Goal: Task Accomplishment & Management: Manage account settings

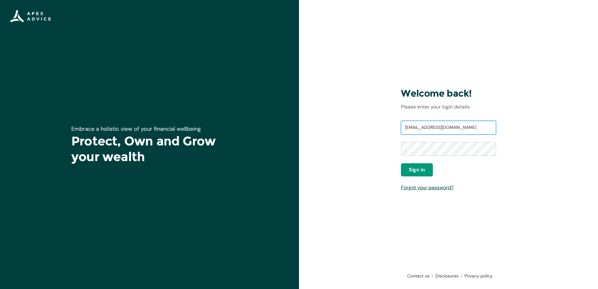
click at [425, 129] on input "[EMAIL_ADDRESS][DOMAIN_NAME]" at bounding box center [448, 128] width 95 height 14
click at [421, 125] on input "[EMAIL_ADDRESS][DOMAIN_NAME]" at bounding box center [448, 128] width 95 height 14
click at [421, 125] on input "deannebronlund@gmail.com" at bounding box center [448, 128] width 95 height 14
click at [470, 130] on input "deannebronlund@gmail.com" at bounding box center [448, 128] width 95 height 14
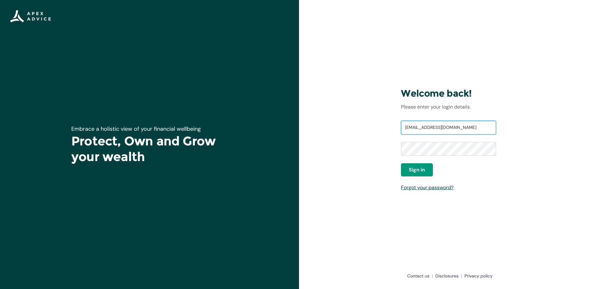
click at [470, 130] on input "deannebronlund@gmail.com" at bounding box center [448, 128] width 95 height 14
paste input "[EMAIL_ADDRESS][DOMAIN_NAME]"
type input "[EMAIL_ADDRESS][DOMAIN_NAME]"
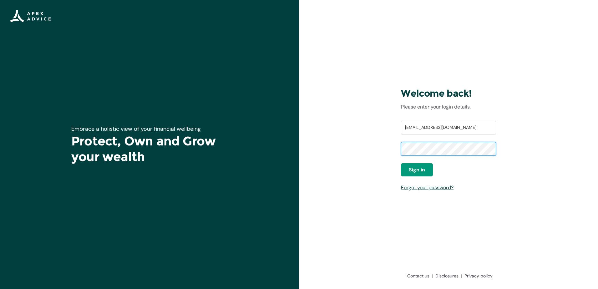
click at [387, 151] on div "Welcome back! Please enter your login details. Username homeloans@apexgroup.co.…" at bounding box center [448, 144] width 299 height 289
click at [408, 174] on button "Sign in" at bounding box center [417, 169] width 32 height 13
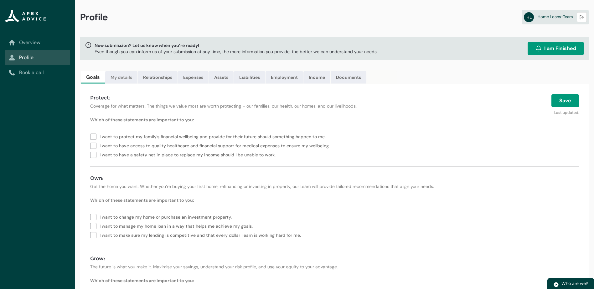
click at [118, 76] on link "My details" at bounding box center [121, 77] width 32 height 13
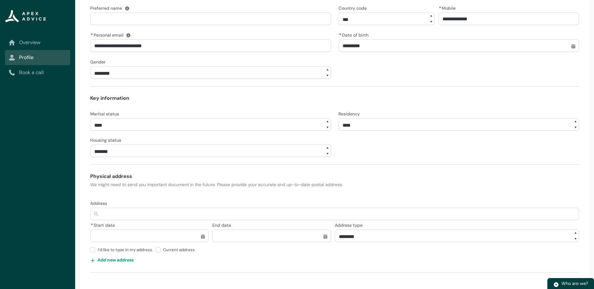
scroll to position [175, 0]
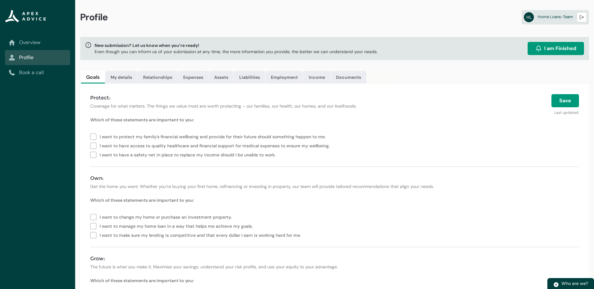
scroll to position [31, 0]
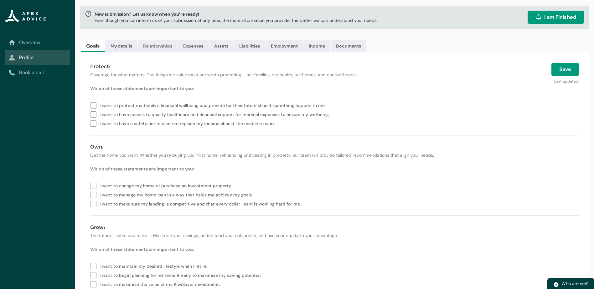
click at [161, 48] on link "Relationships" at bounding box center [158, 46] width 40 height 13
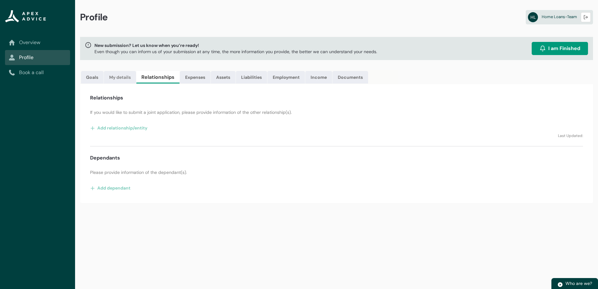
click at [115, 74] on link "My details" at bounding box center [120, 77] width 32 height 13
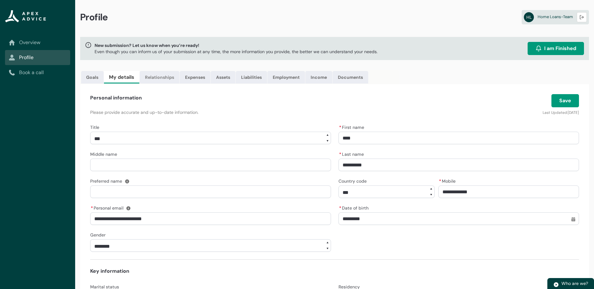
click at [154, 73] on link "Relationships" at bounding box center [160, 77] width 40 height 13
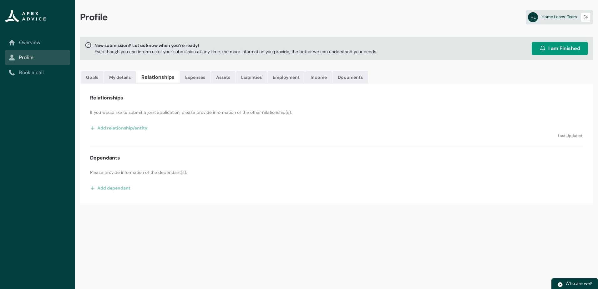
click at [156, 74] on link "Relationships" at bounding box center [157, 77] width 43 height 13
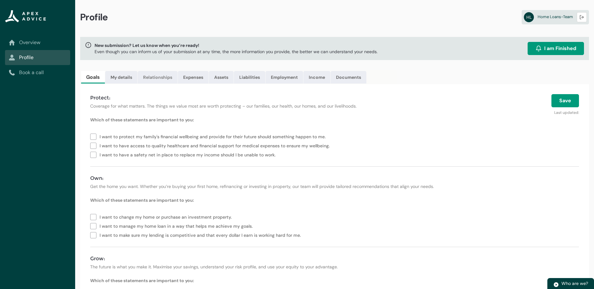
click at [174, 76] on link "Relationships" at bounding box center [158, 77] width 40 height 13
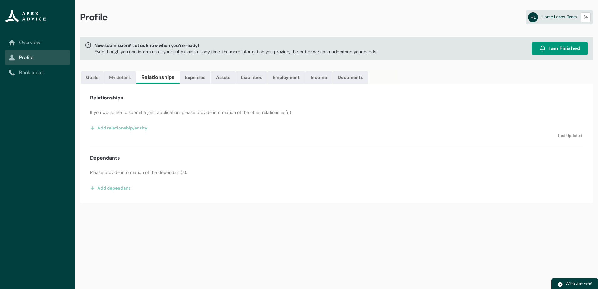
click at [126, 72] on link "My details" at bounding box center [120, 77] width 32 height 13
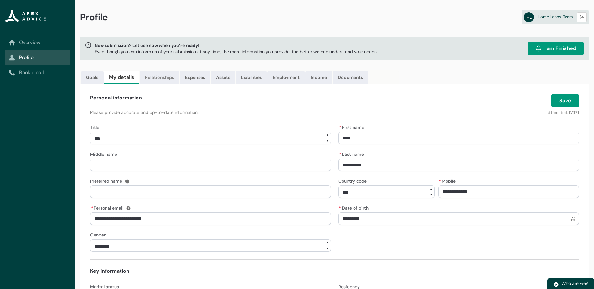
click at [168, 75] on link "Relationships" at bounding box center [160, 77] width 40 height 13
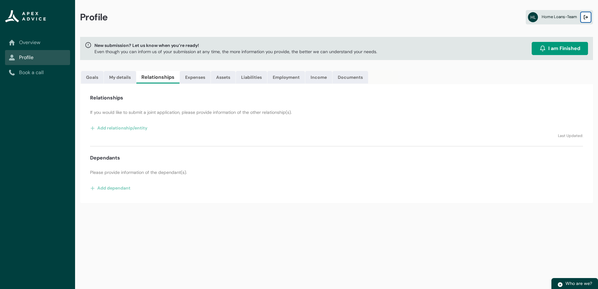
click at [588, 17] on lightning-primitive-icon "button" at bounding box center [586, 17] width 4 height 5
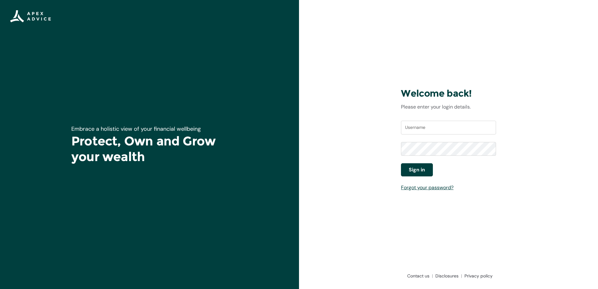
type input "[EMAIL_ADDRESS][DOMAIN_NAME]"
click at [419, 171] on span "Sign in" at bounding box center [417, 170] width 16 height 8
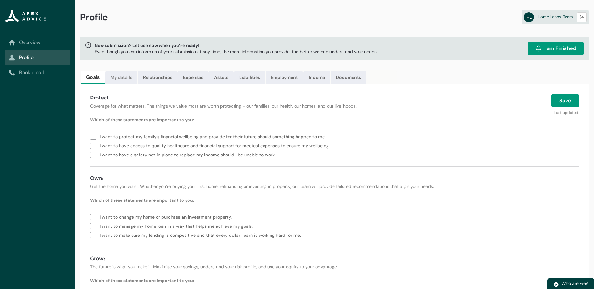
click at [124, 80] on link "My details" at bounding box center [121, 77] width 32 height 13
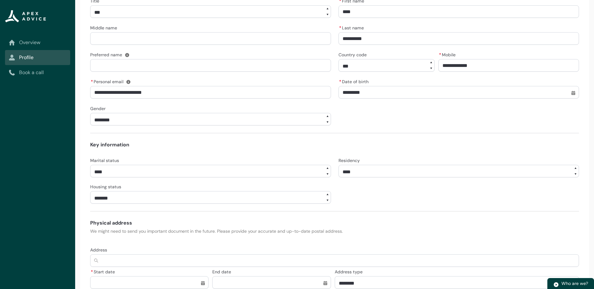
scroll to position [175, 0]
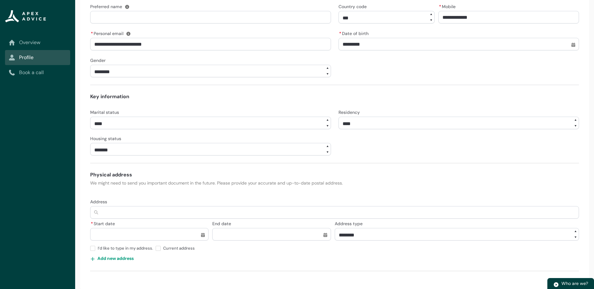
drag, startPoint x: 268, startPoint y: 94, endPoint x: 394, endPoint y: 85, distance: 125.8
click at [394, 85] on hr at bounding box center [334, 85] width 488 height 1
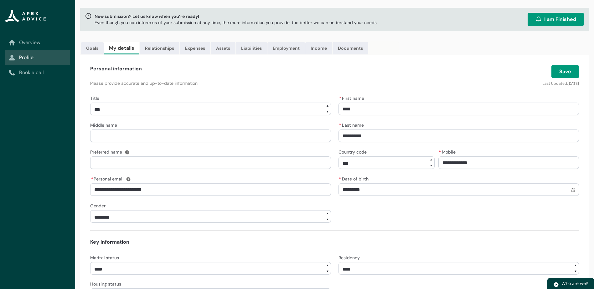
scroll to position [18, 0]
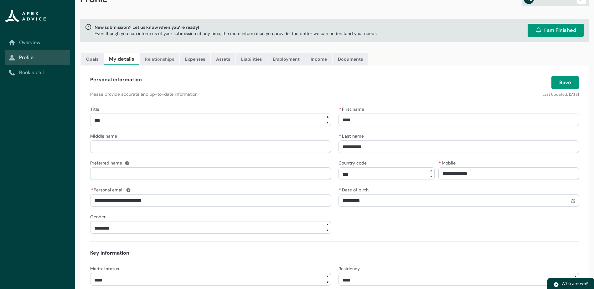
click at [156, 64] on link "Relationships" at bounding box center [160, 59] width 40 height 13
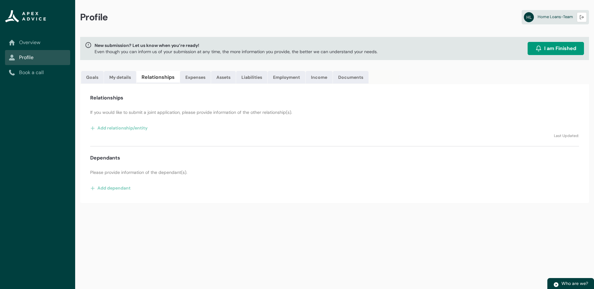
scroll to position [0, 0]
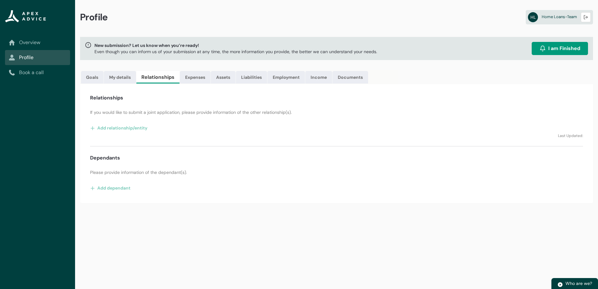
drag, startPoint x: 243, startPoint y: 136, endPoint x: 246, endPoint y: 134, distance: 4.0
click at [243, 136] on p "Last Updated:" at bounding box center [336, 136] width 493 height 6
click at [244, 138] on p "Last Updated:" at bounding box center [336, 136] width 493 height 6
click at [200, 72] on link "Expenses" at bounding box center [195, 77] width 31 height 13
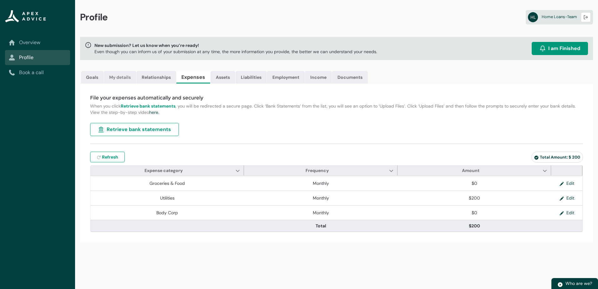
click at [119, 73] on link "My details" at bounding box center [120, 77] width 32 height 13
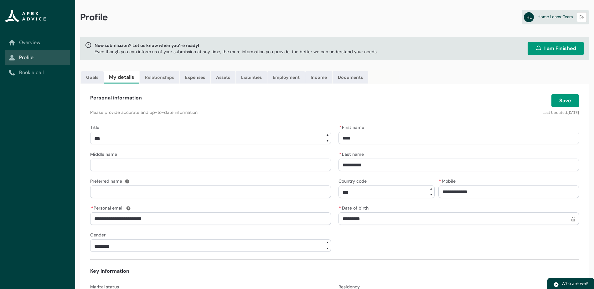
click at [163, 79] on link "Relationships" at bounding box center [160, 77] width 40 height 13
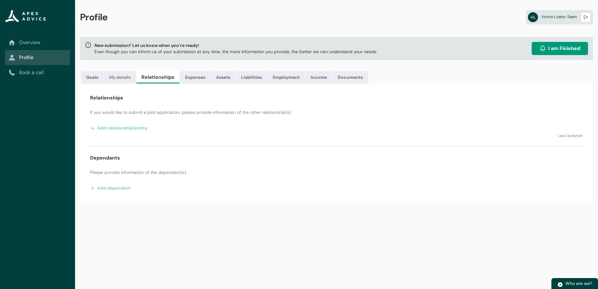
click at [127, 78] on link "My details" at bounding box center [120, 77] width 32 height 13
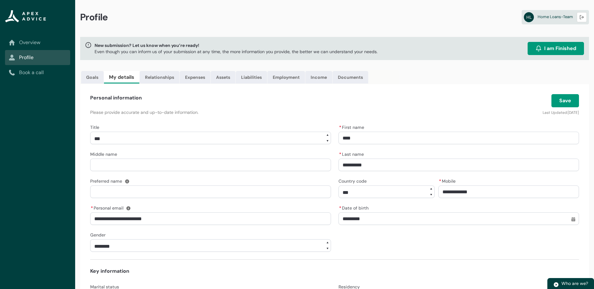
scroll to position [175, 0]
